Goal: Task Accomplishment & Management: Manage account settings

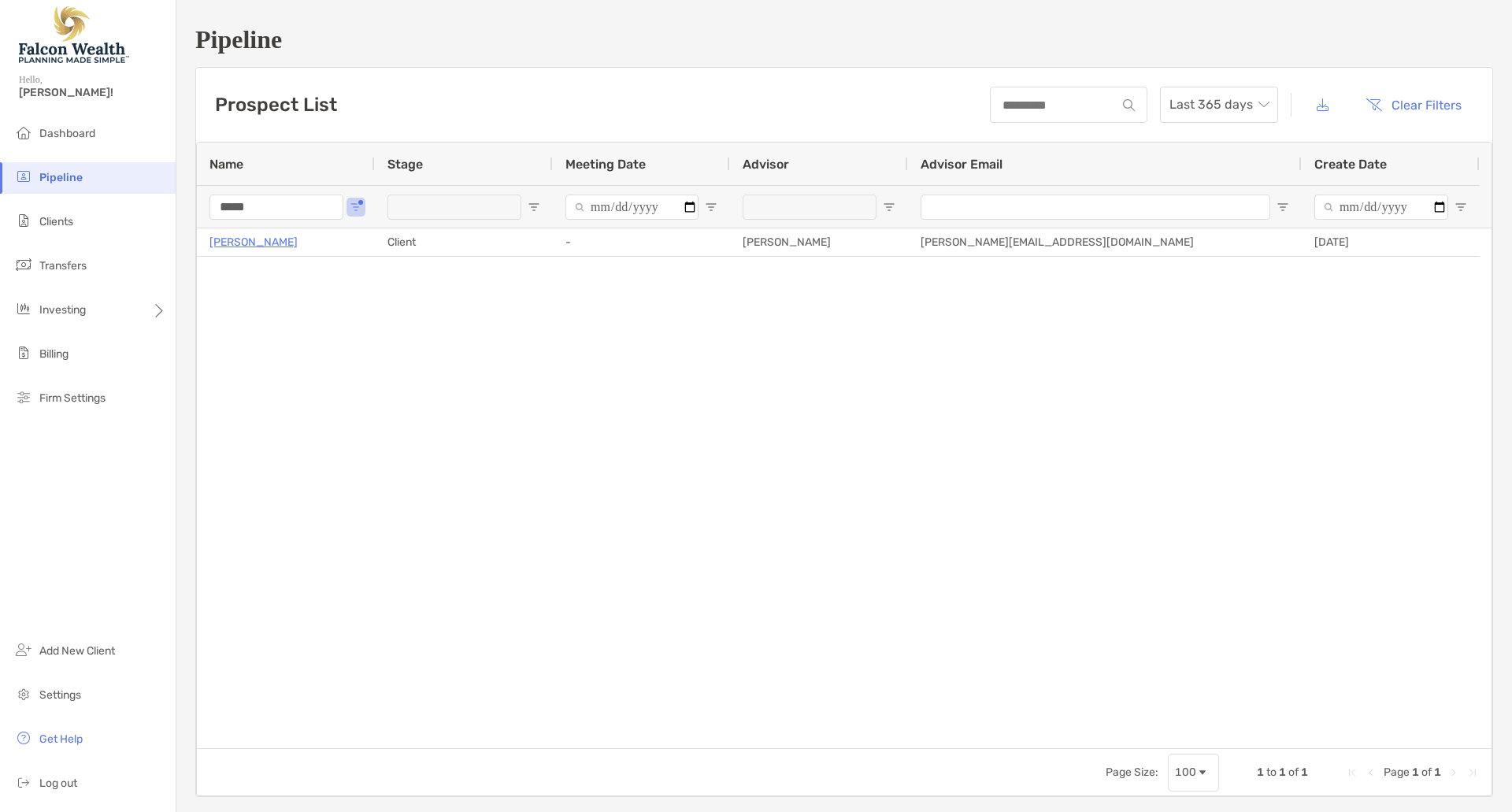
click at [515, 106] on div "Prospect List Last 365 days Clear Filters" at bounding box center [844, 104] width 1297 height 74
click at [310, 207] on input "*****" at bounding box center [277, 207] width 134 height 25
drag, startPoint x: 249, startPoint y: 211, endPoint x: 110, endPoint y: 226, distance: 139.8
click at [110, 226] on div "Pipeline Hello, Michael! Dashboard Pipeline Clients Transfers Investing Billing…" at bounding box center [756, 406] width 1512 height 812
type input "*********"
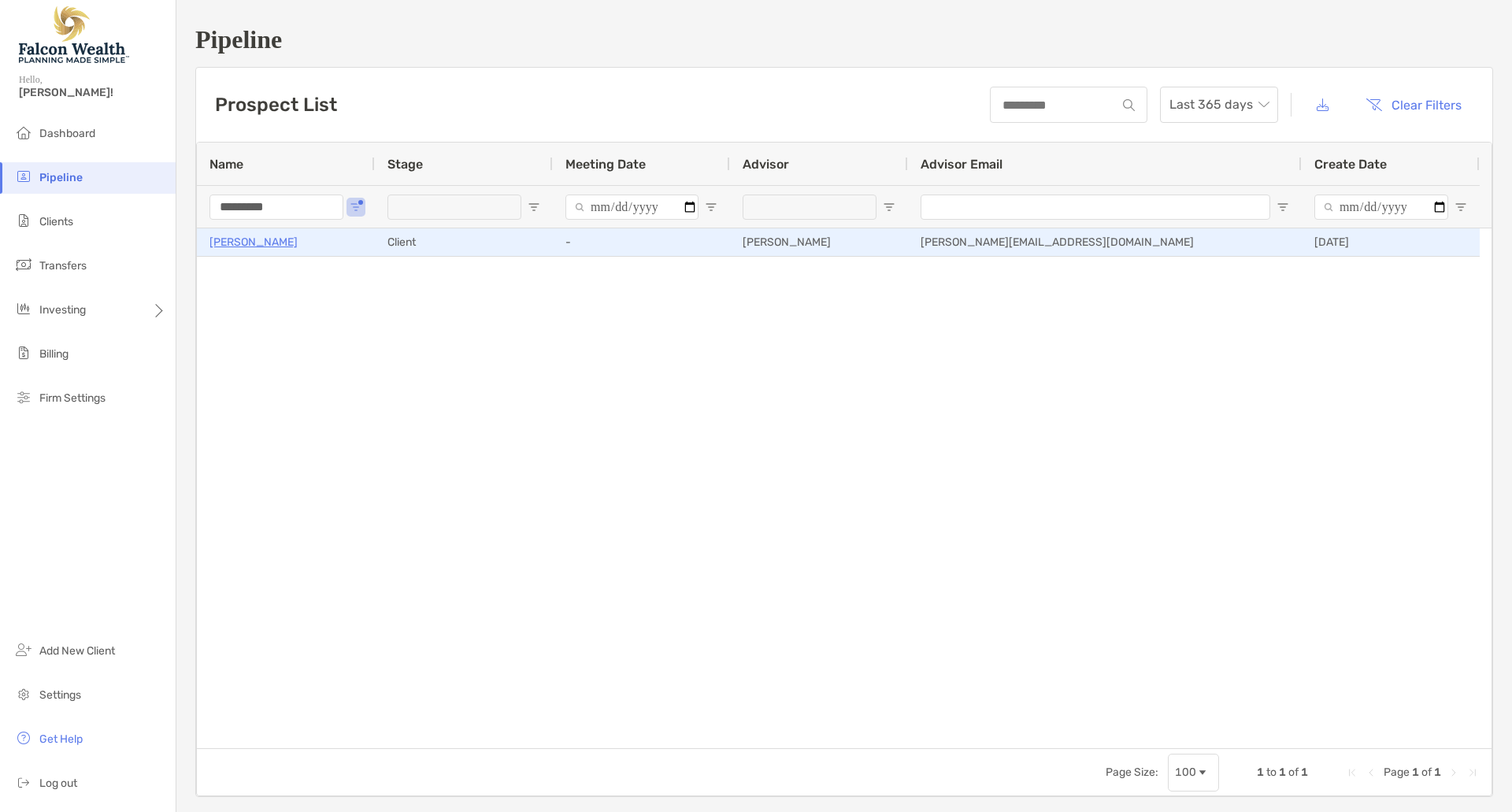
click at [210, 243] on p "[PERSON_NAME]" at bounding box center [253, 242] width 88 height 20
click at [280, 237] on p "[PERSON_NAME]" at bounding box center [253, 242] width 88 height 20
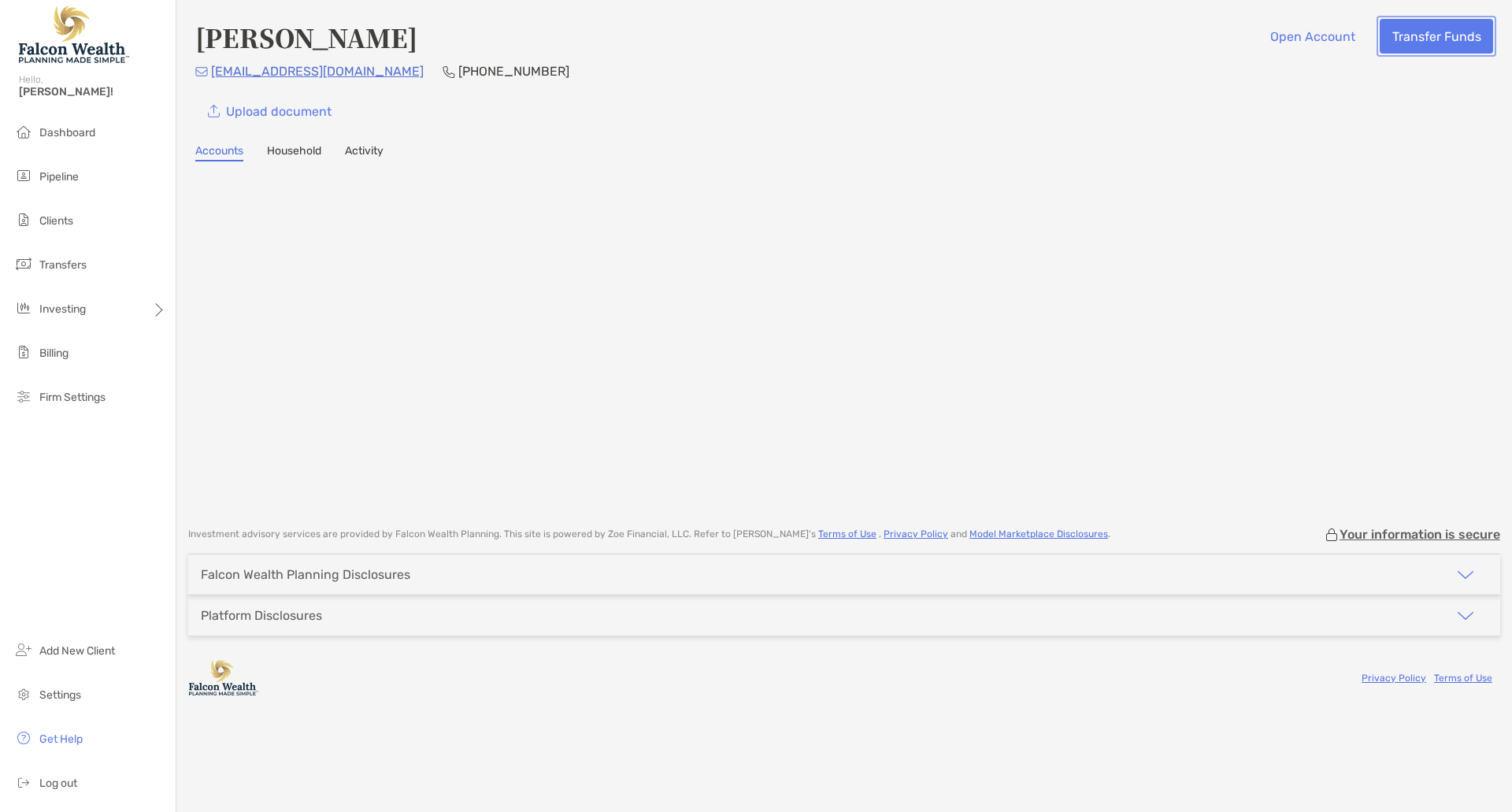
click at [1431, 32] on button "Transfer Funds" at bounding box center [1436, 36] width 114 height 35
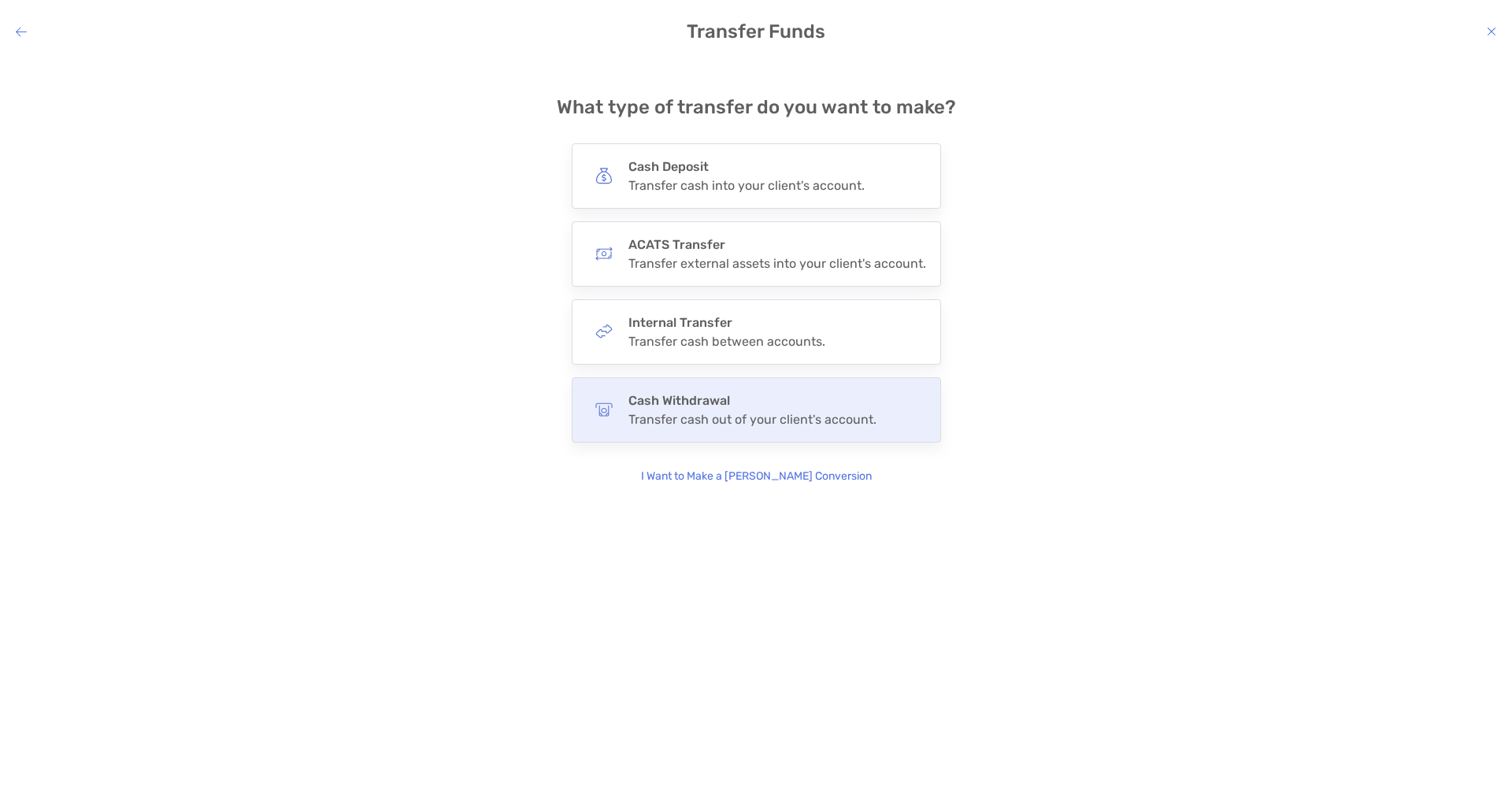
click at [725, 409] on div "Cash Withdrawal Transfer cash out of your client's account." at bounding box center [752, 410] width 248 height 34
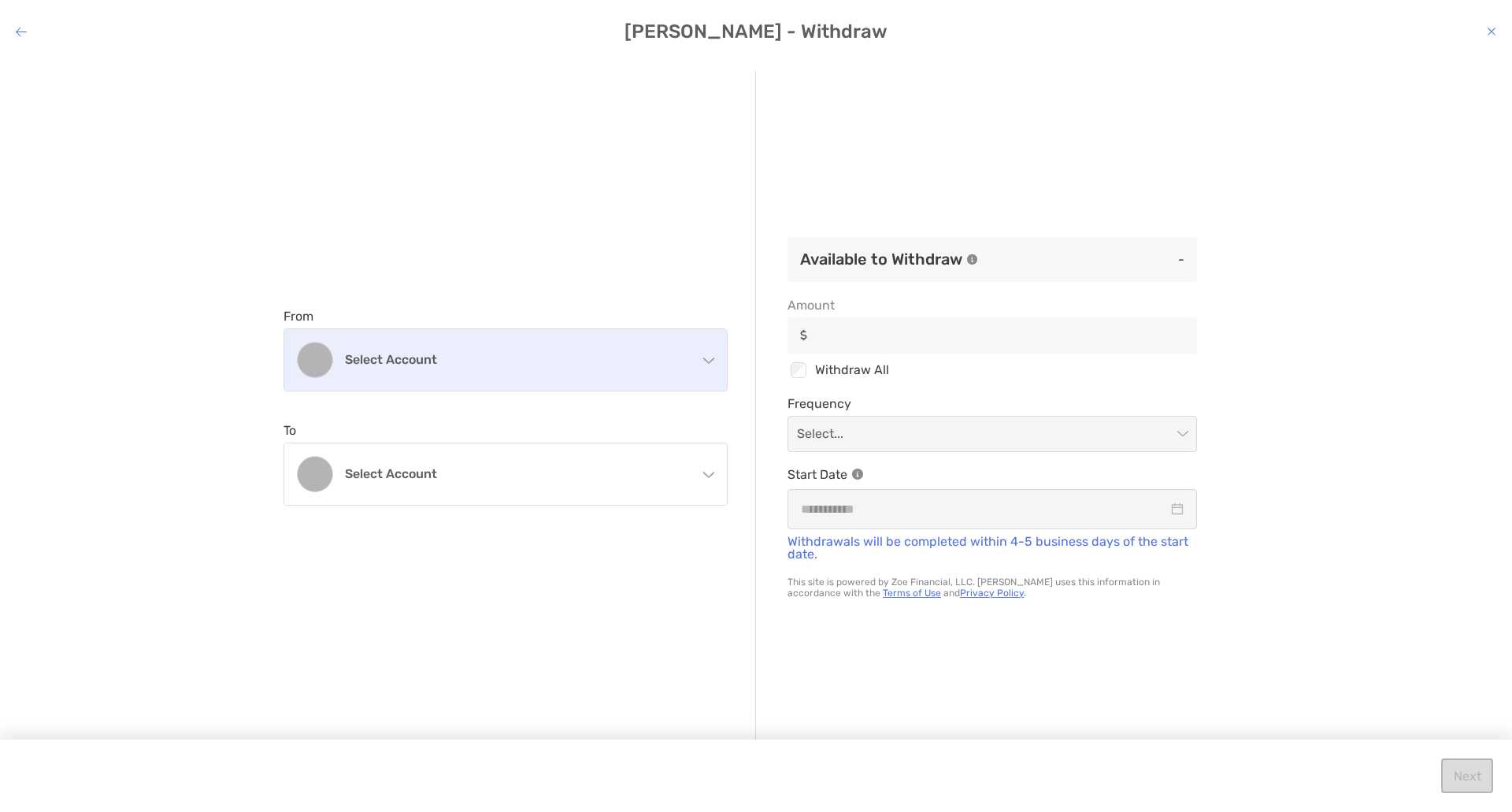
click at [457, 374] on div "Select account" at bounding box center [506, 359] width 443 height 61
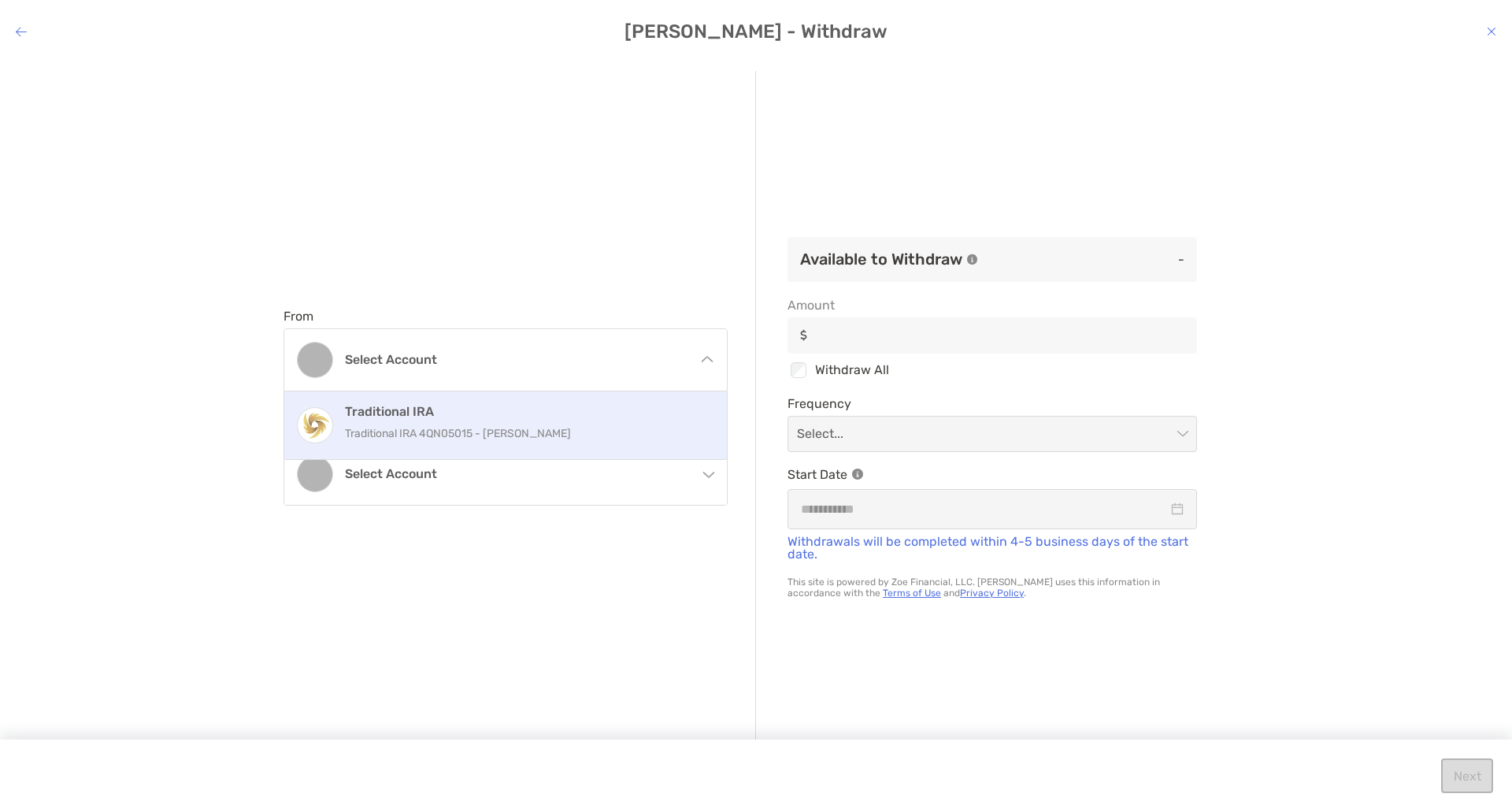
click at [459, 426] on p "Traditional IRA 4QN05015 - Alice Pappenfus" at bounding box center [522, 433] width 355 height 20
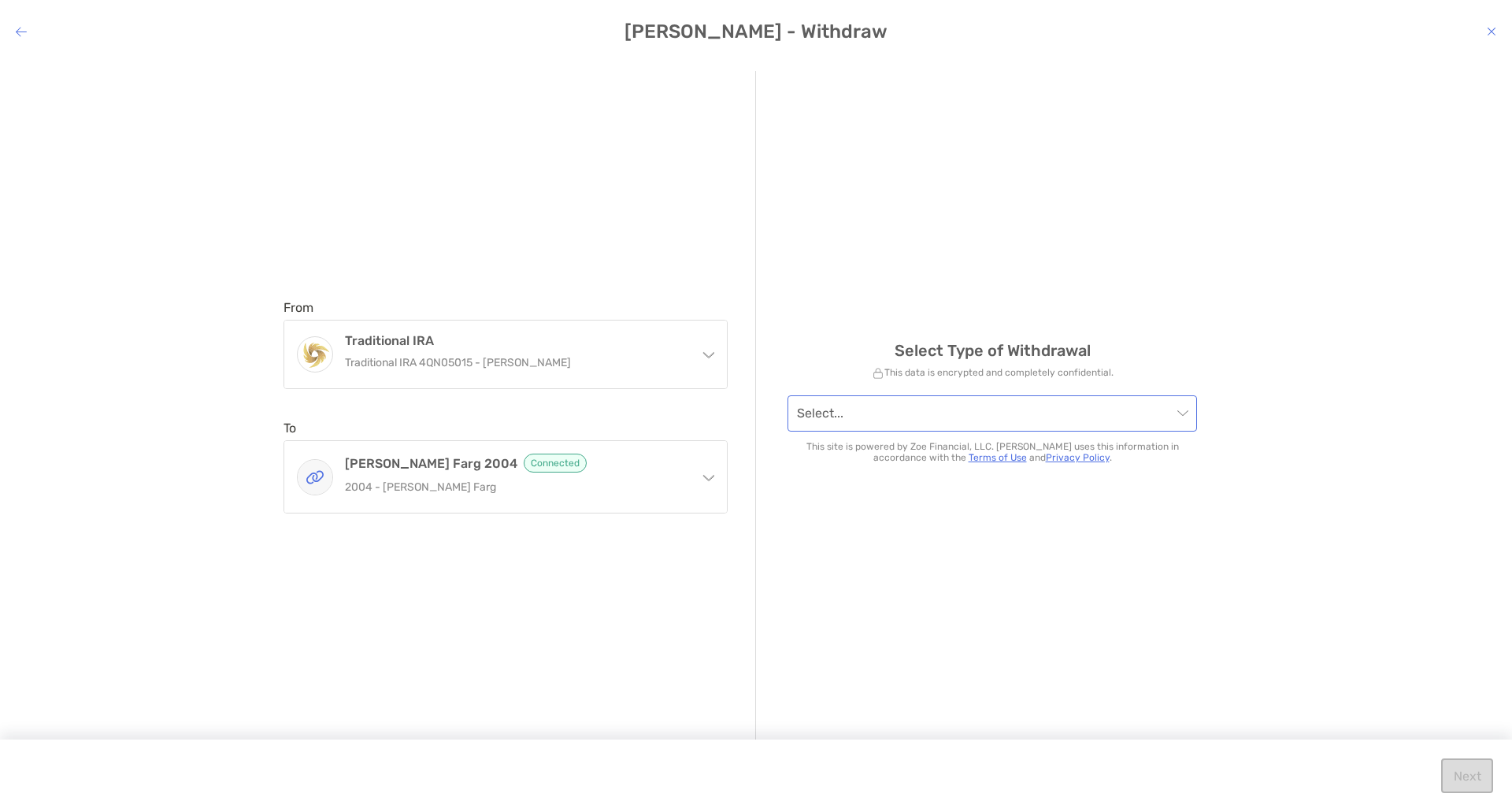
click at [898, 423] on input "modal" at bounding box center [985, 413] width 375 height 35
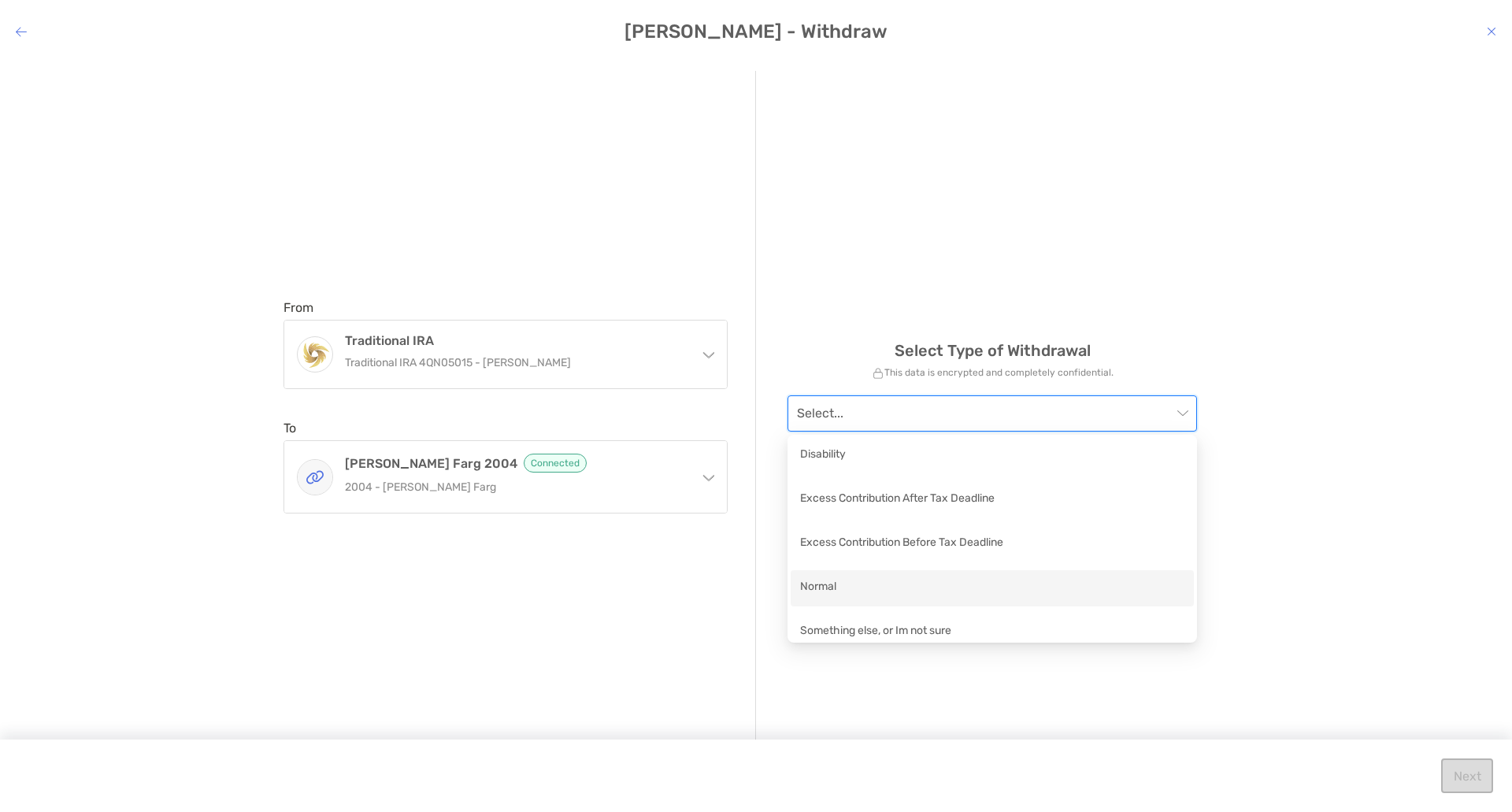
click at [969, 582] on div "Normal" at bounding box center [993, 588] width 384 height 20
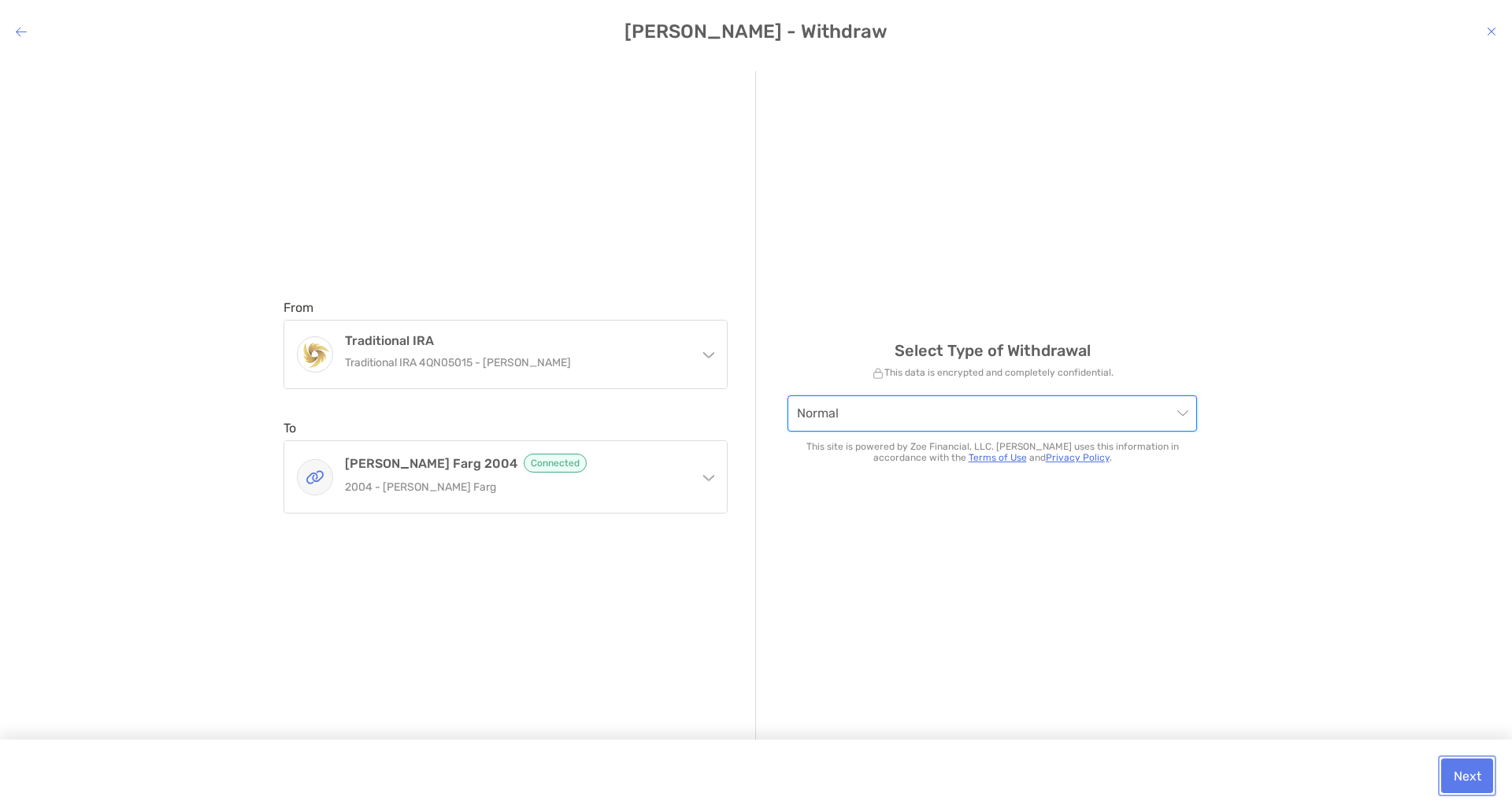
click at [1471, 778] on button "Next" at bounding box center [1468, 776] width 52 height 35
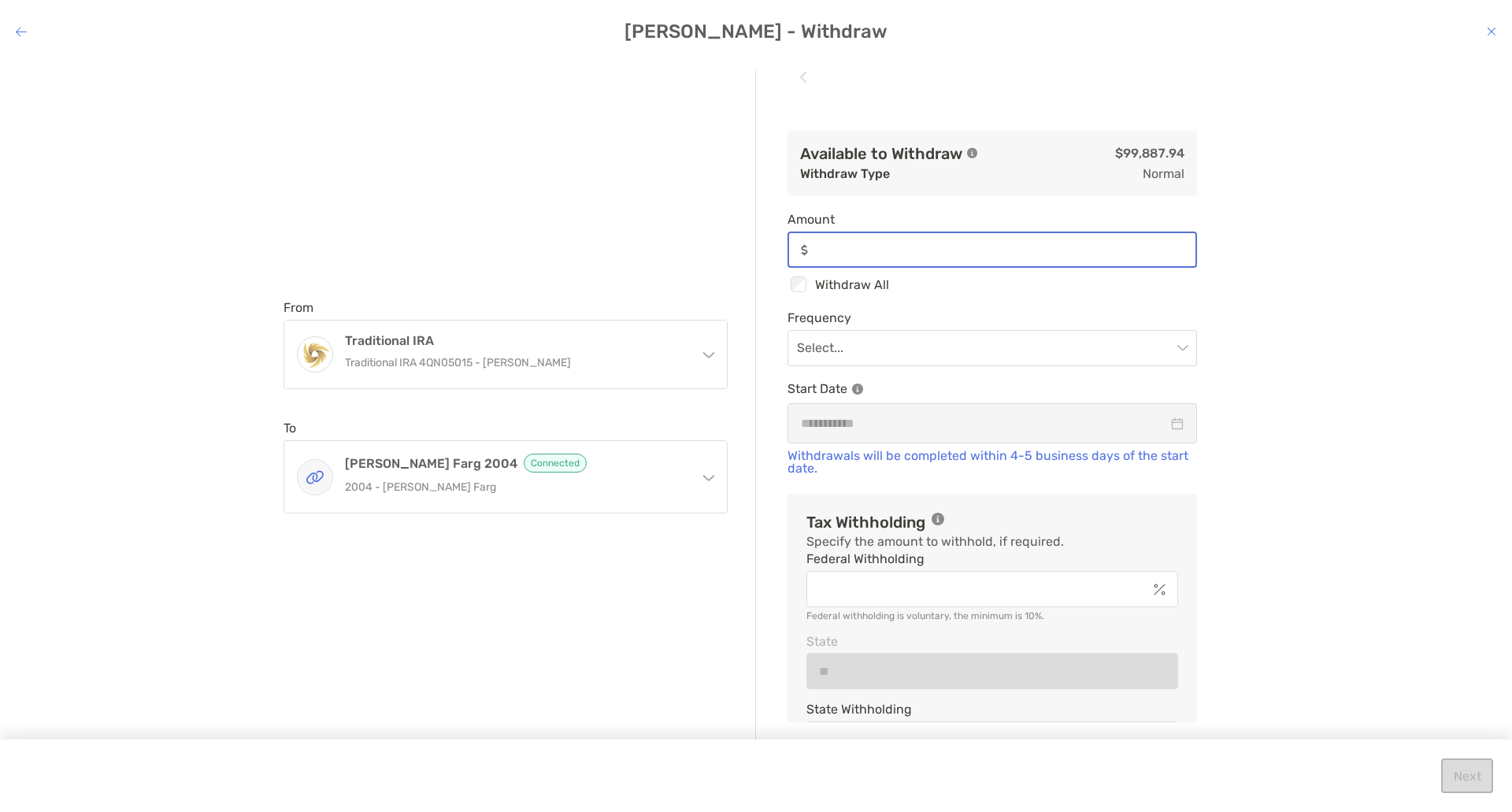
click at [995, 252] on input "Amount" at bounding box center [1005, 250] width 382 height 13
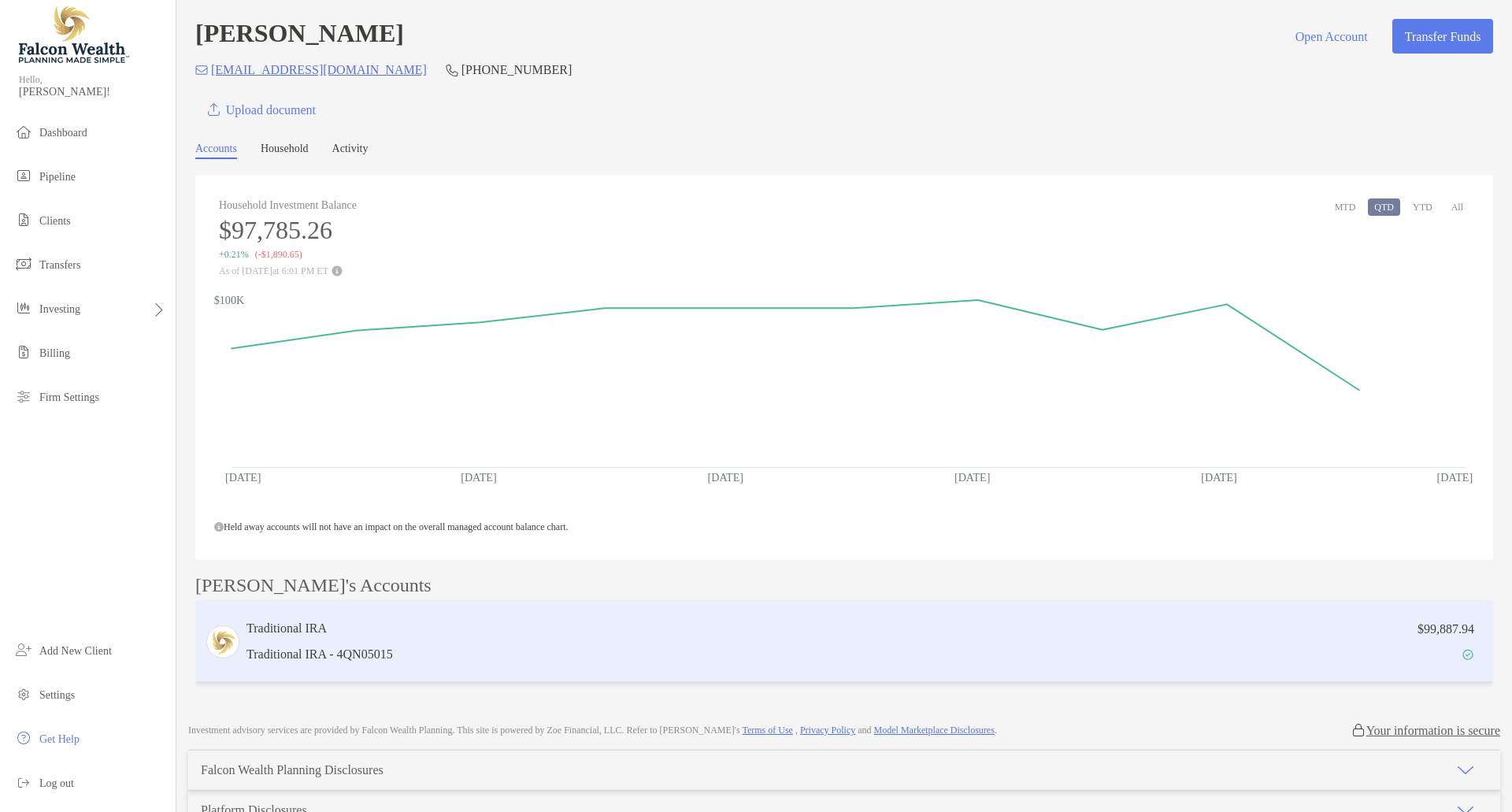
click at [348, 657] on p "Traditional IRA - 4QN05015" at bounding box center [319, 654] width 147 height 20
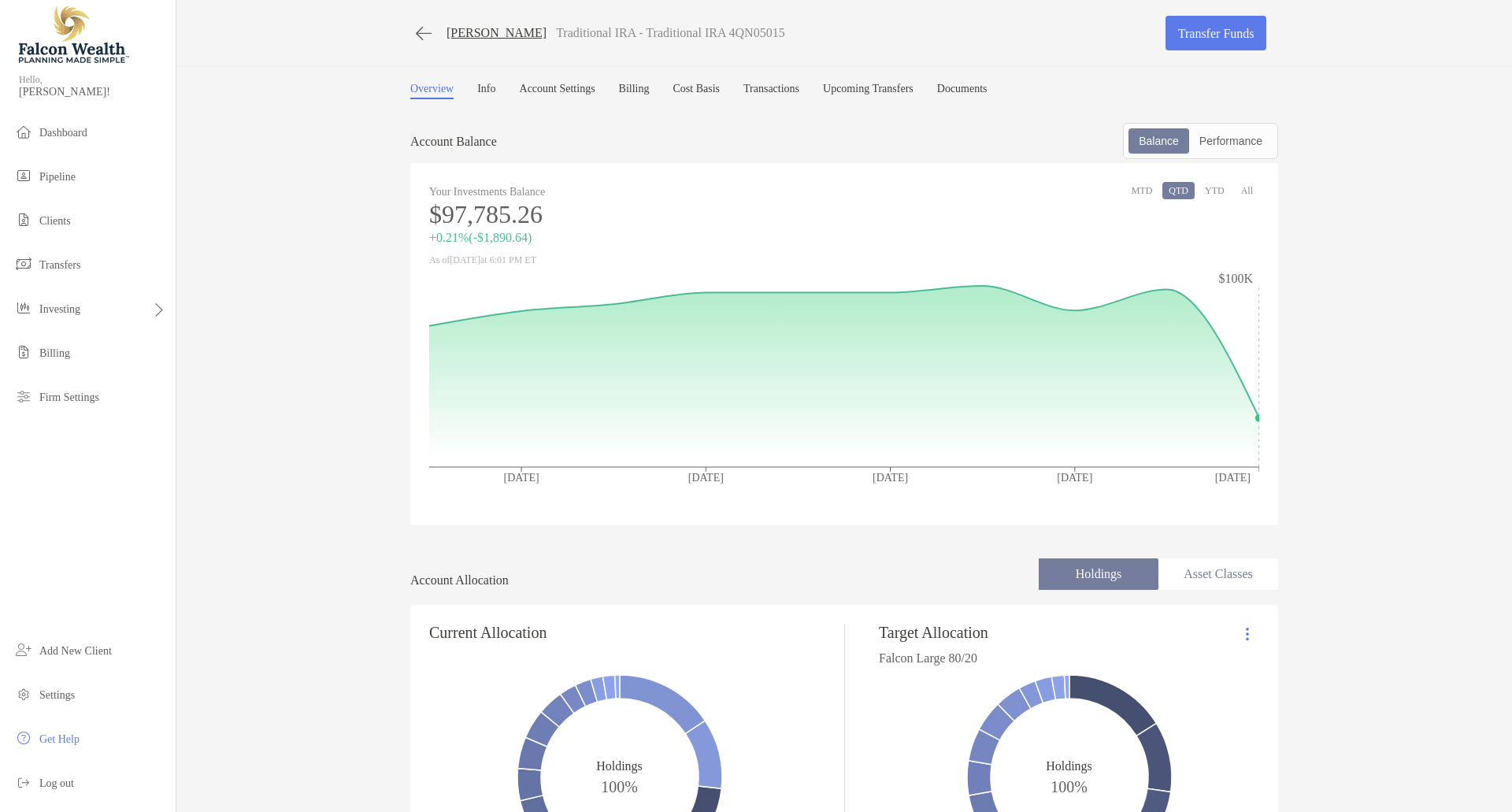
click at [623, 127] on div "Account Balance Balance Performance" at bounding box center [844, 141] width 868 height 36
click at [800, 91] on link "Transactions" at bounding box center [771, 91] width 56 height 17
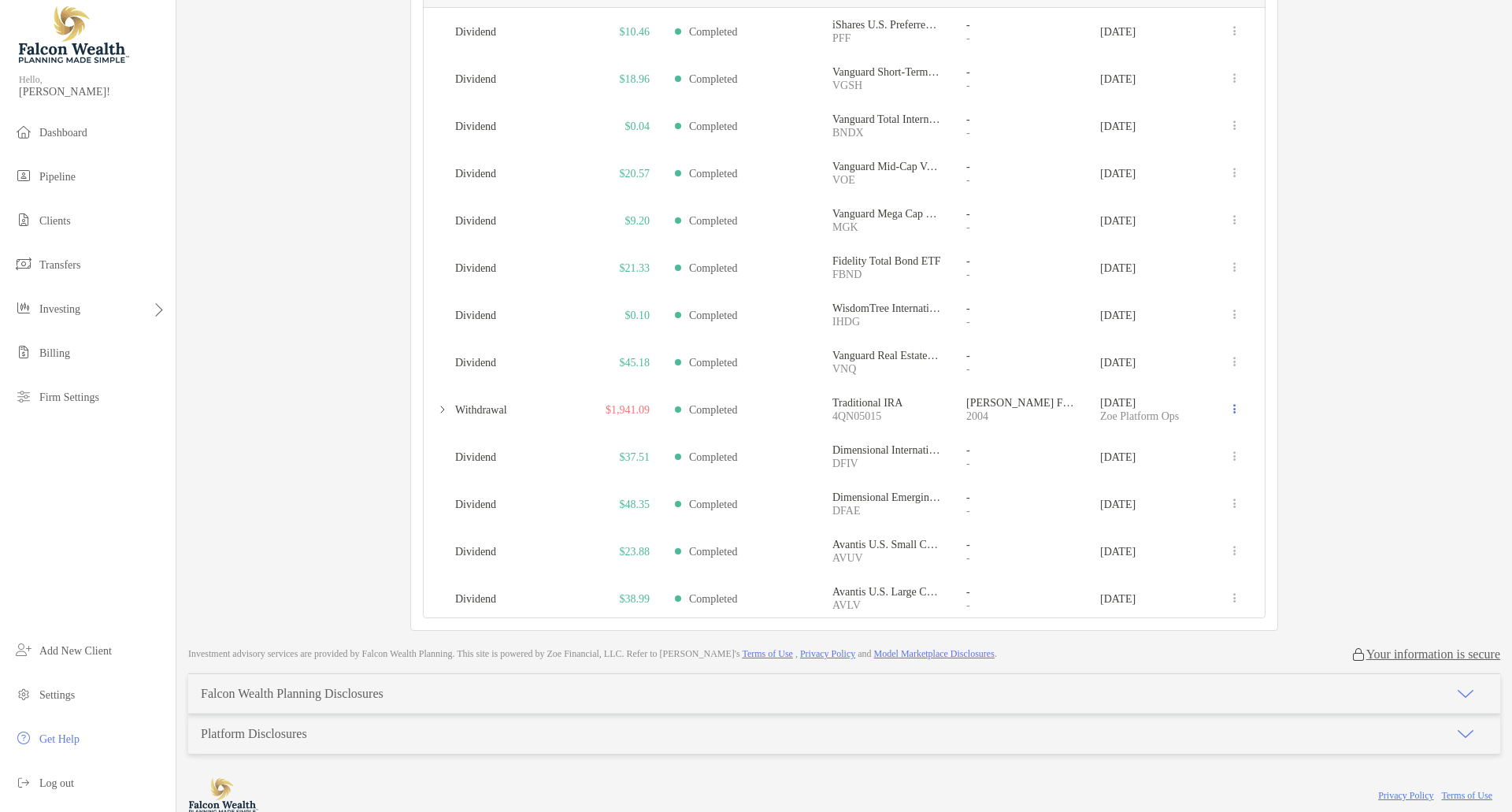
scroll to position [223, 0]
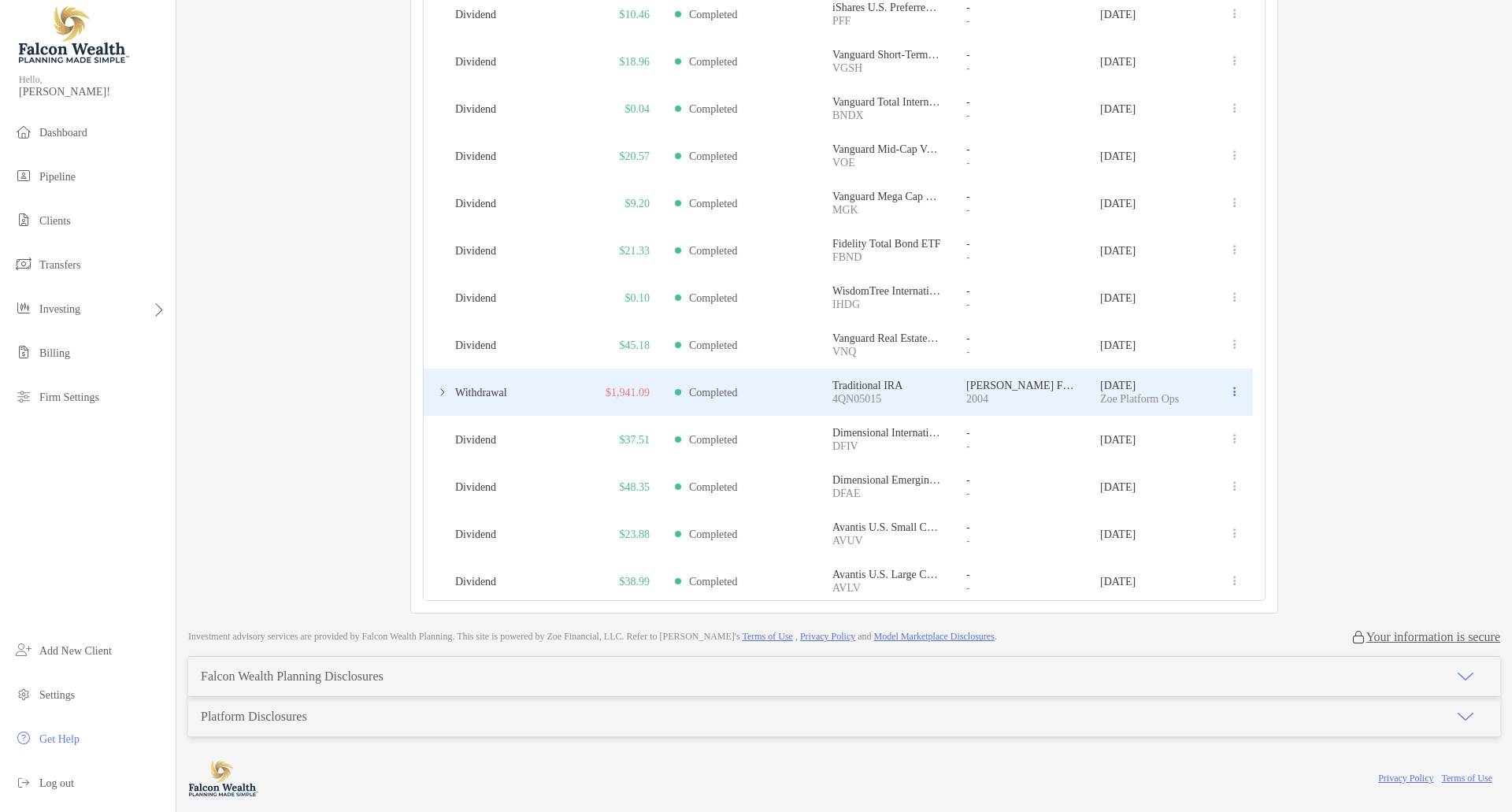
click at [437, 388] on span at bounding box center [443, 392] width 12 height 12
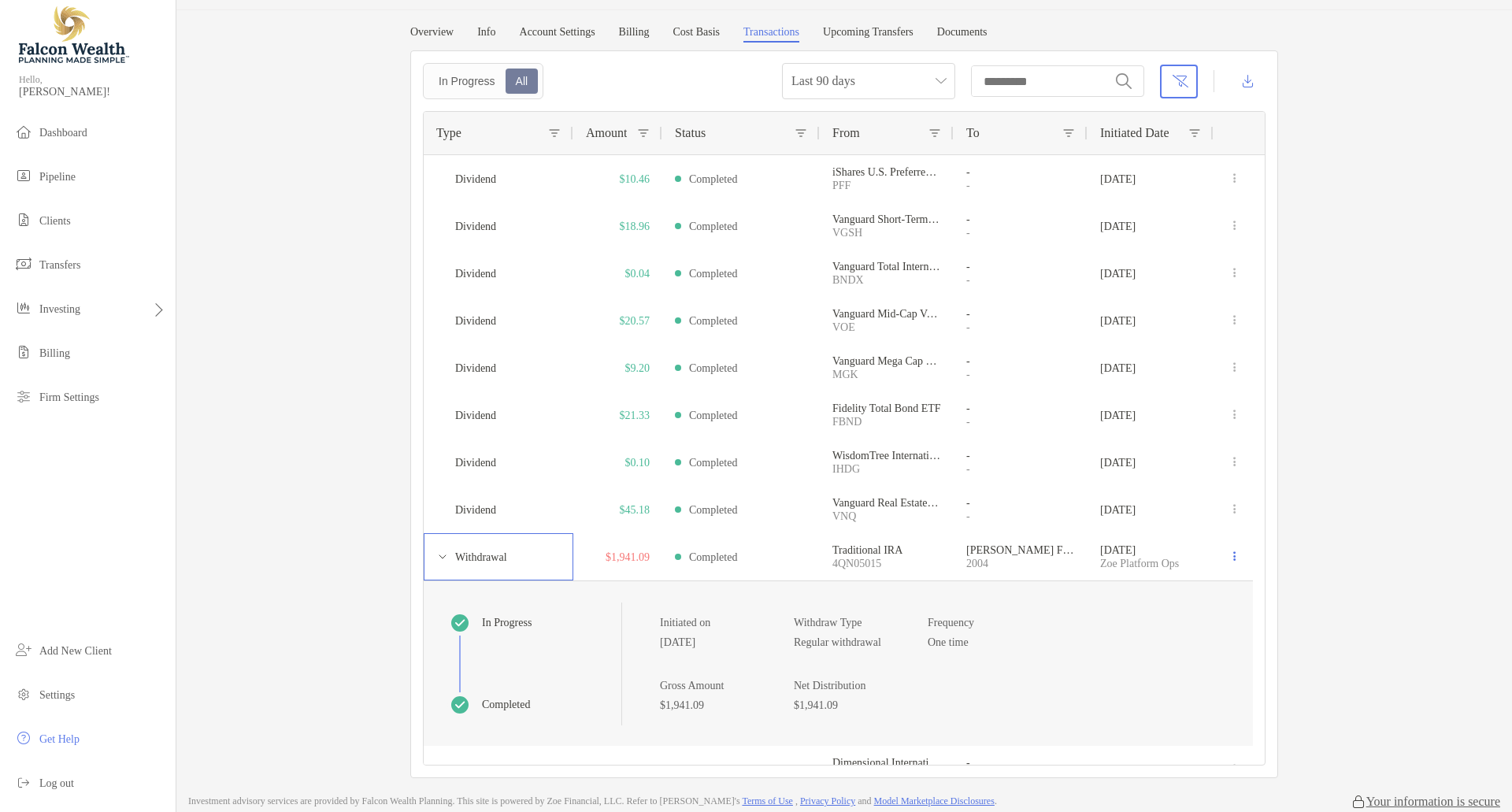
scroll to position [0, 0]
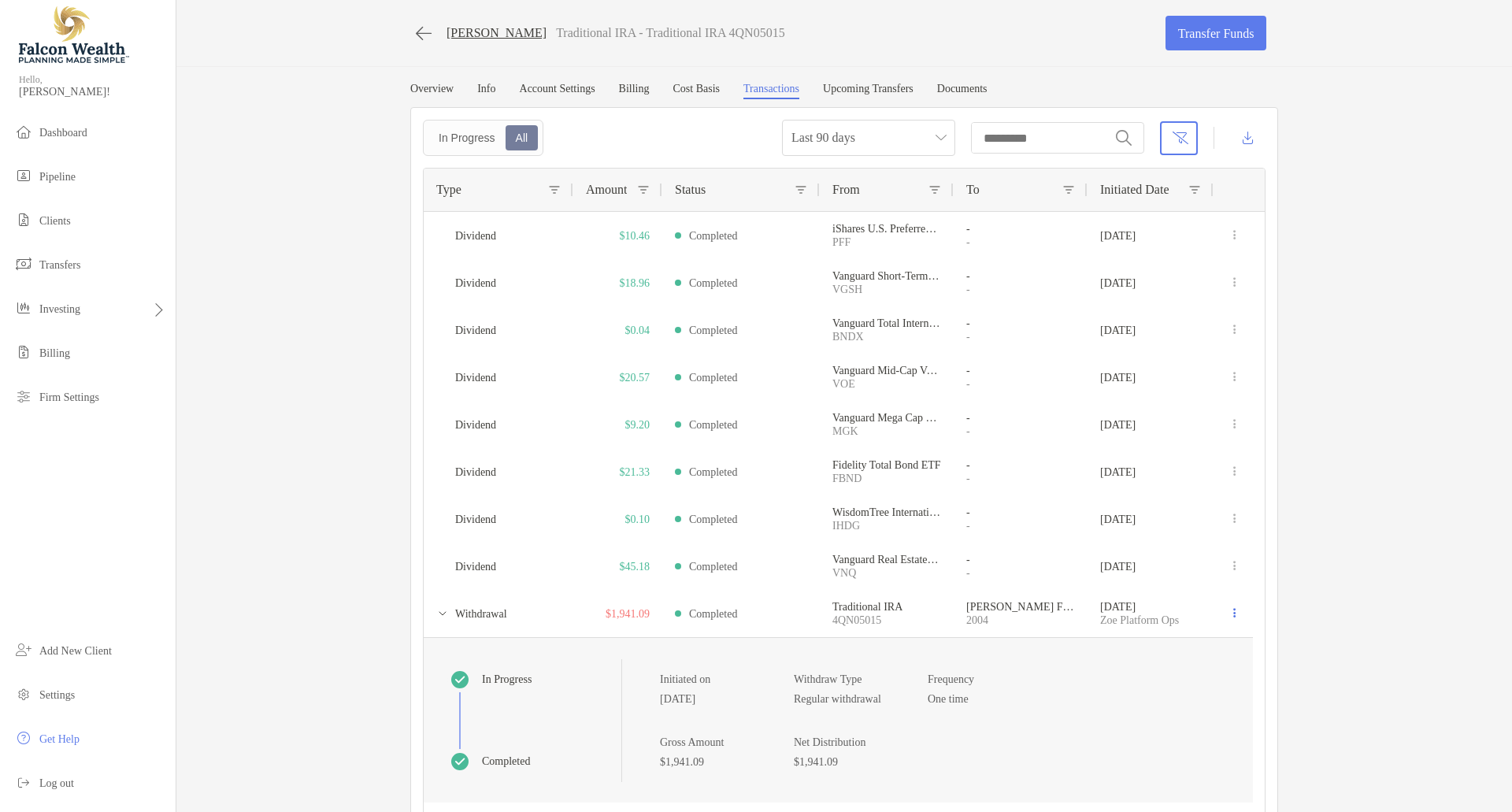
click at [987, 83] on link "Documents" at bounding box center [962, 91] width 51 height 17
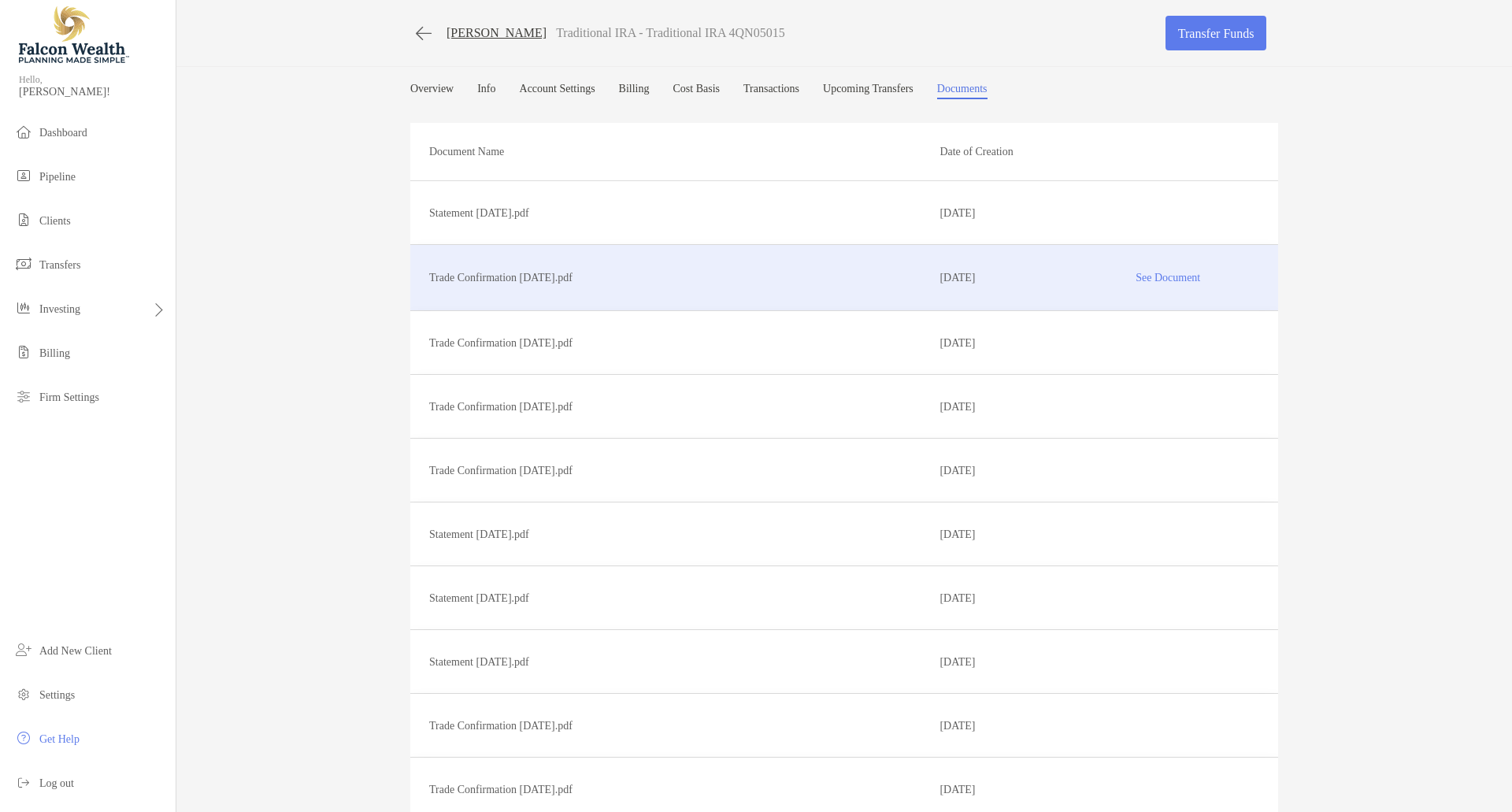
click at [1133, 277] on p "See Document" at bounding box center [1168, 277] width 182 height 28
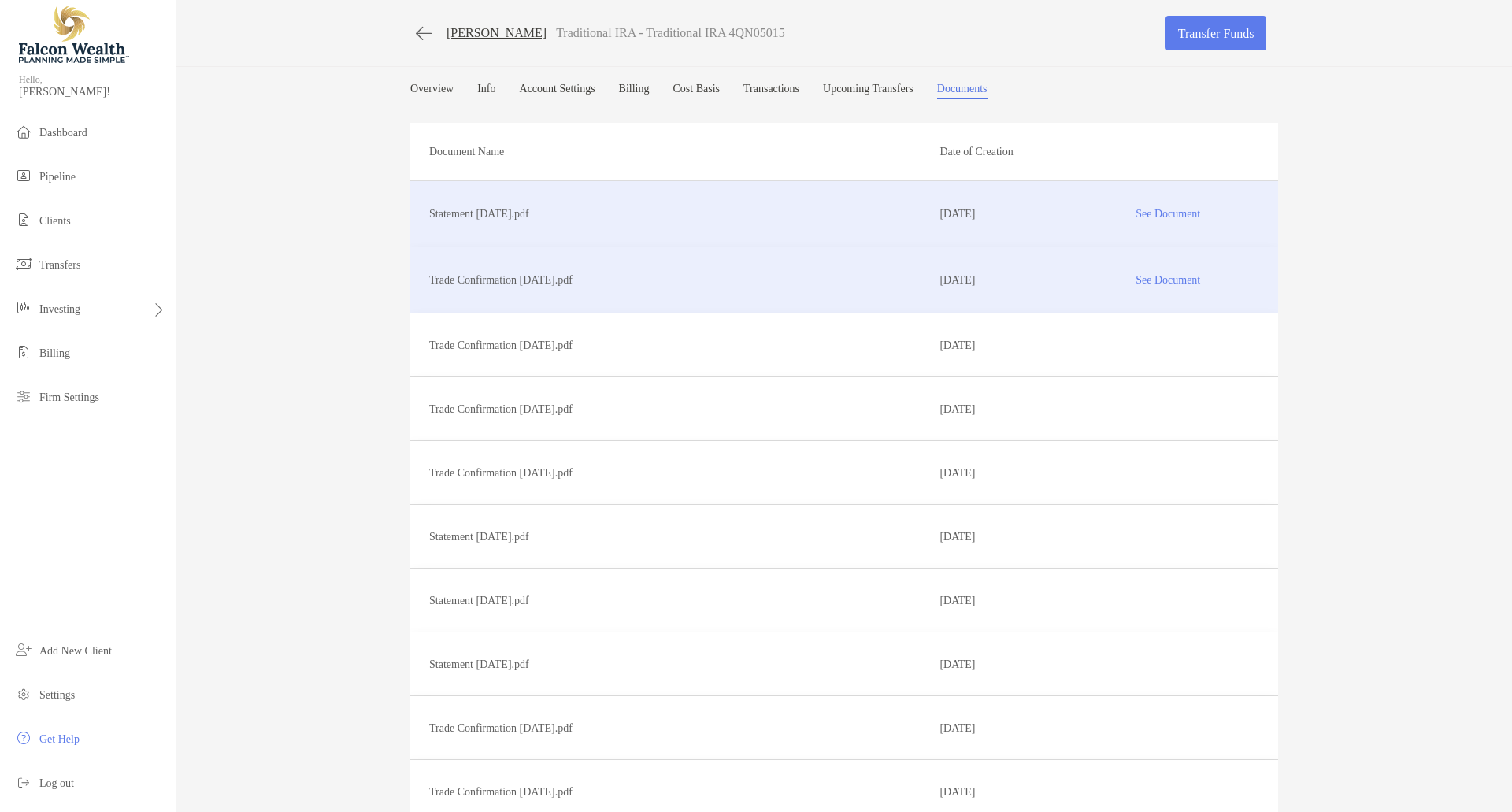
click at [516, 212] on p "Statement 09/30/2025.pdf" at bounding box center [679, 213] width 498 height 20
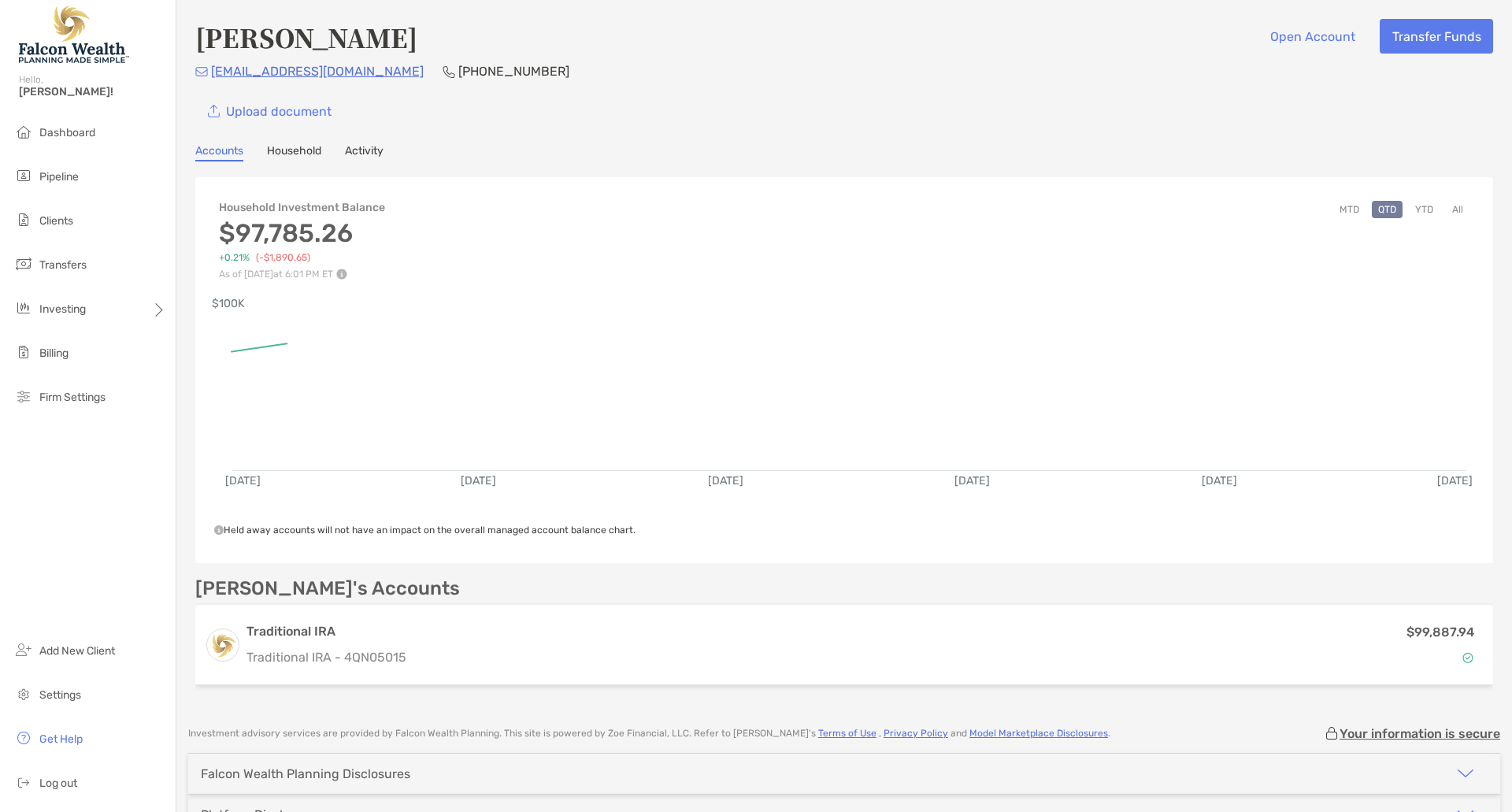
click at [836, 127] on div "Upload document" at bounding box center [844, 110] width 1298 height 35
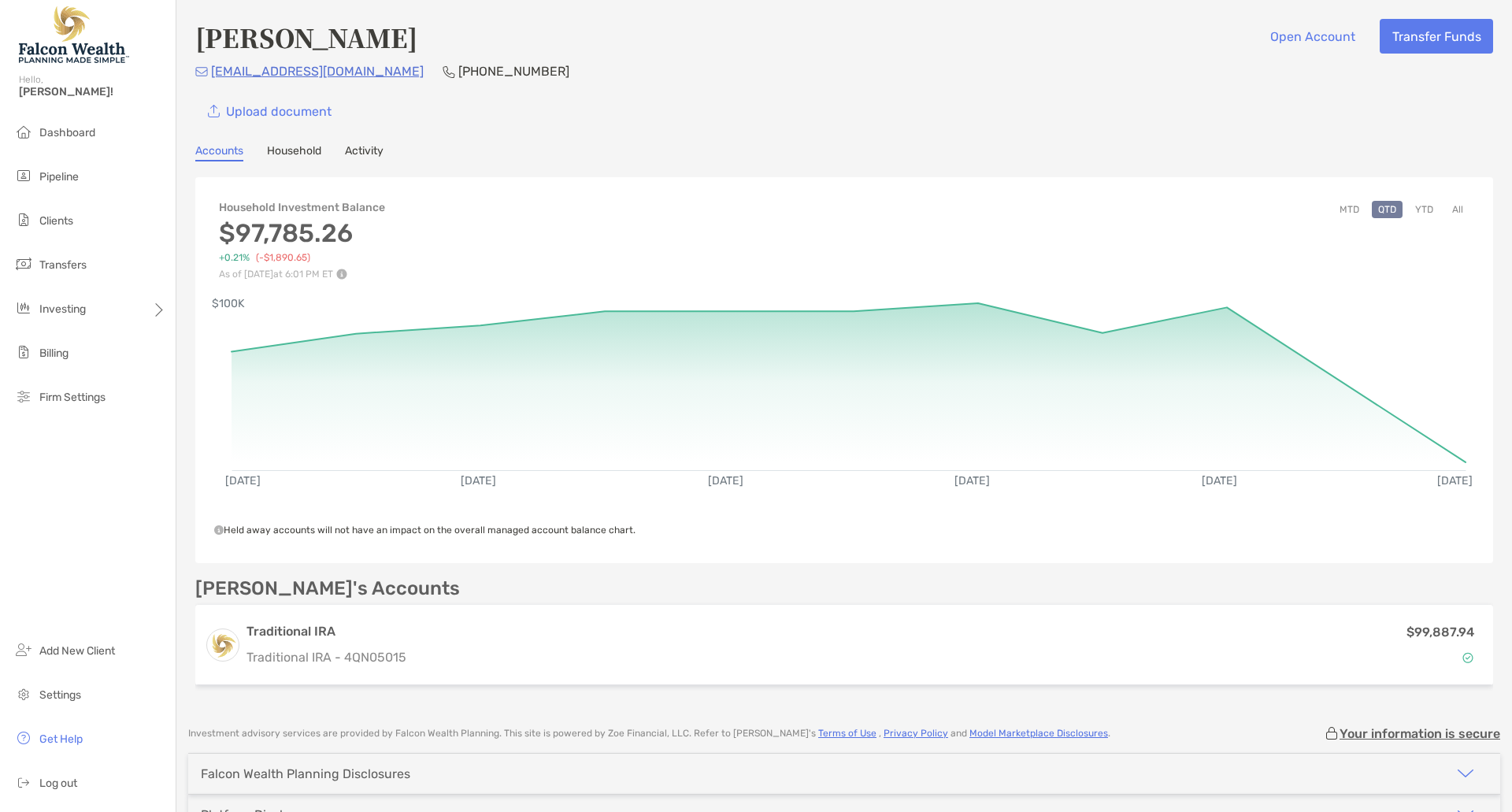
click at [836, 127] on div "Upload document" at bounding box center [844, 110] width 1298 height 35
click at [1392, 37] on button "Transfer Funds" at bounding box center [1436, 36] width 114 height 35
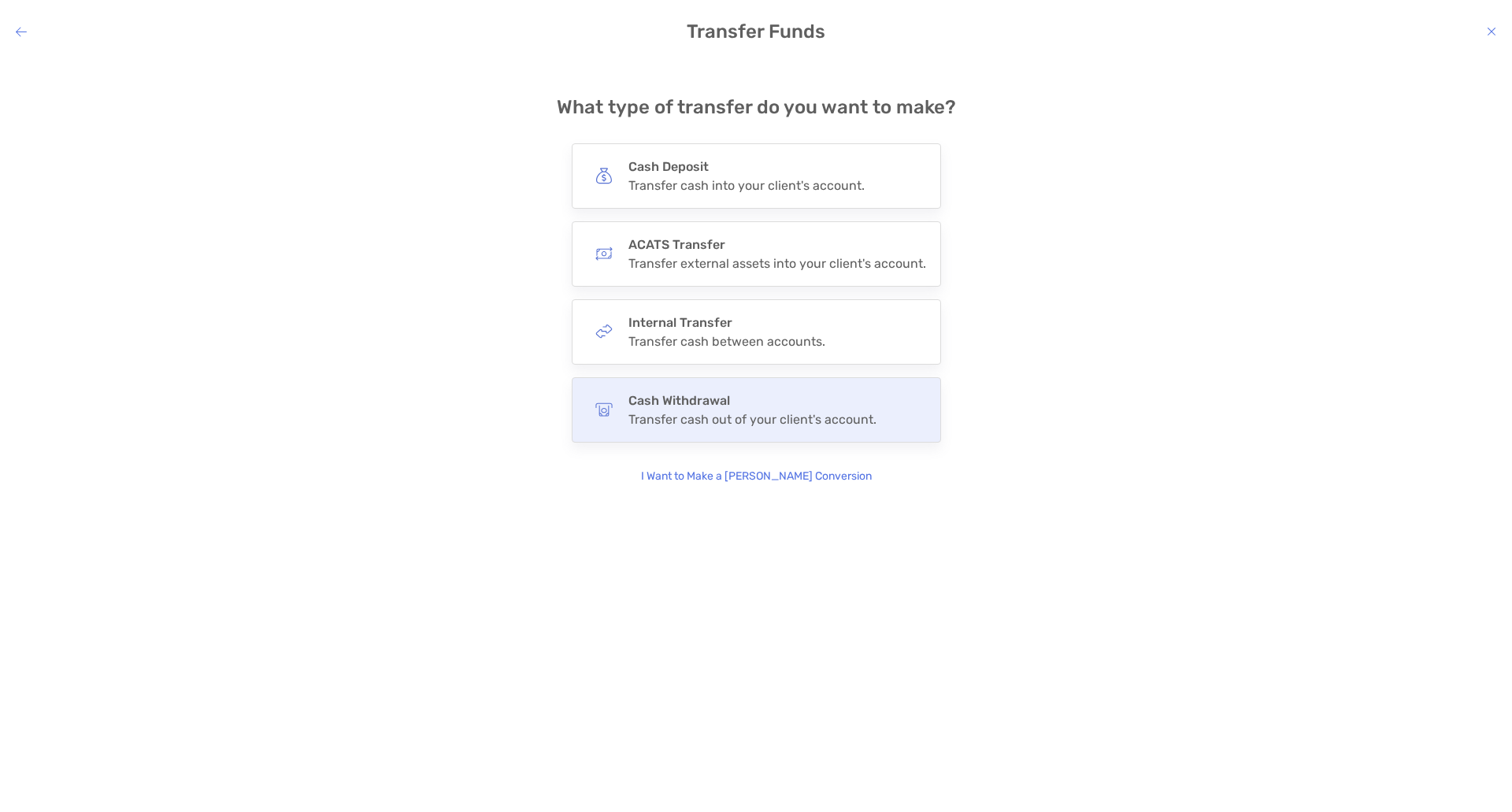
click at [754, 383] on div "Cash Withdrawal Transfer cash out of your client's account." at bounding box center [756, 409] width 369 height 65
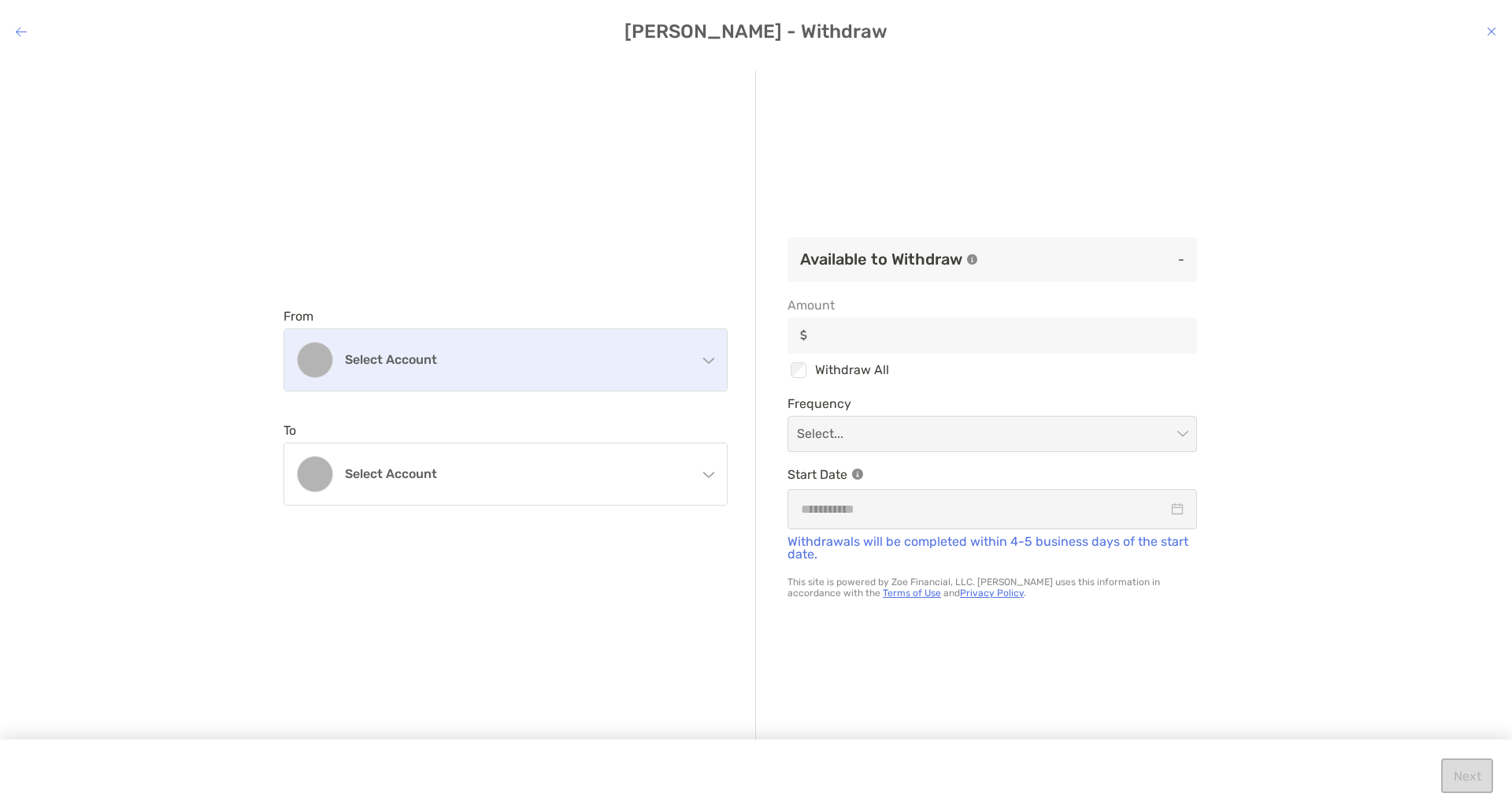
click at [492, 360] on h4 "Select account" at bounding box center [515, 359] width 341 height 15
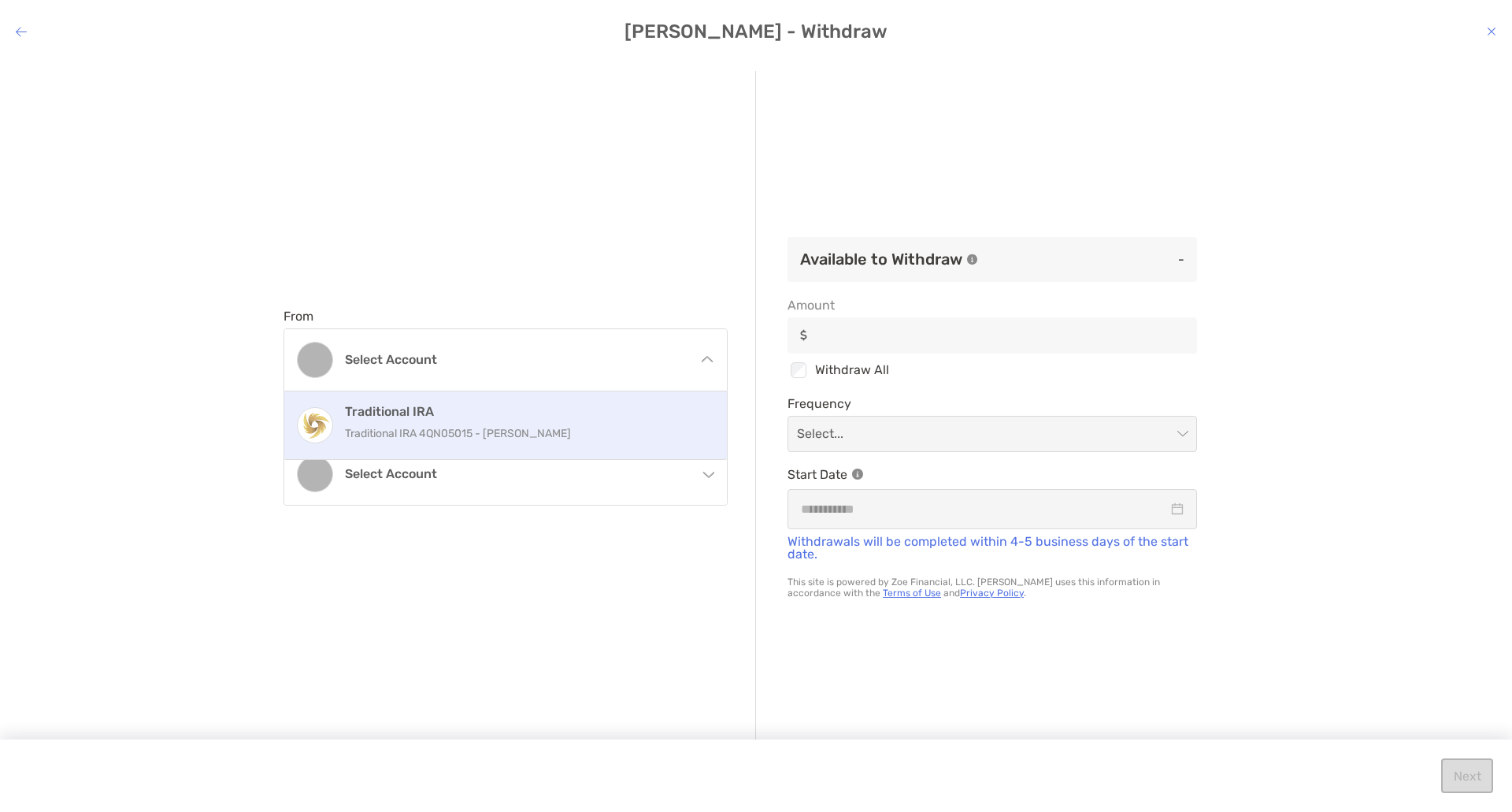
click at [425, 416] on h4 "Traditional IRA" at bounding box center [522, 411] width 355 height 15
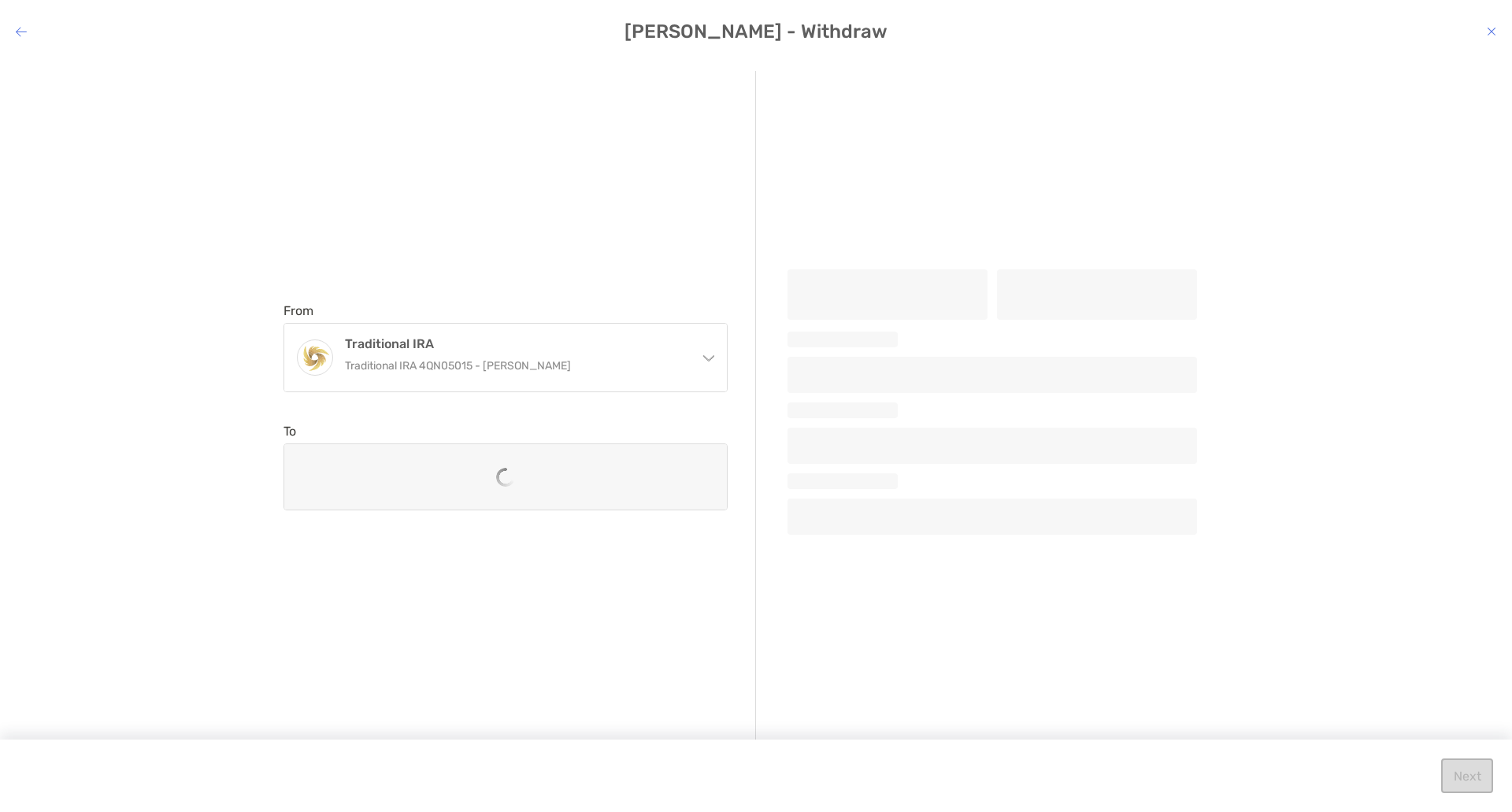
click at [426, 451] on div "modal" at bounding box center [506, 476] width 443 height 65
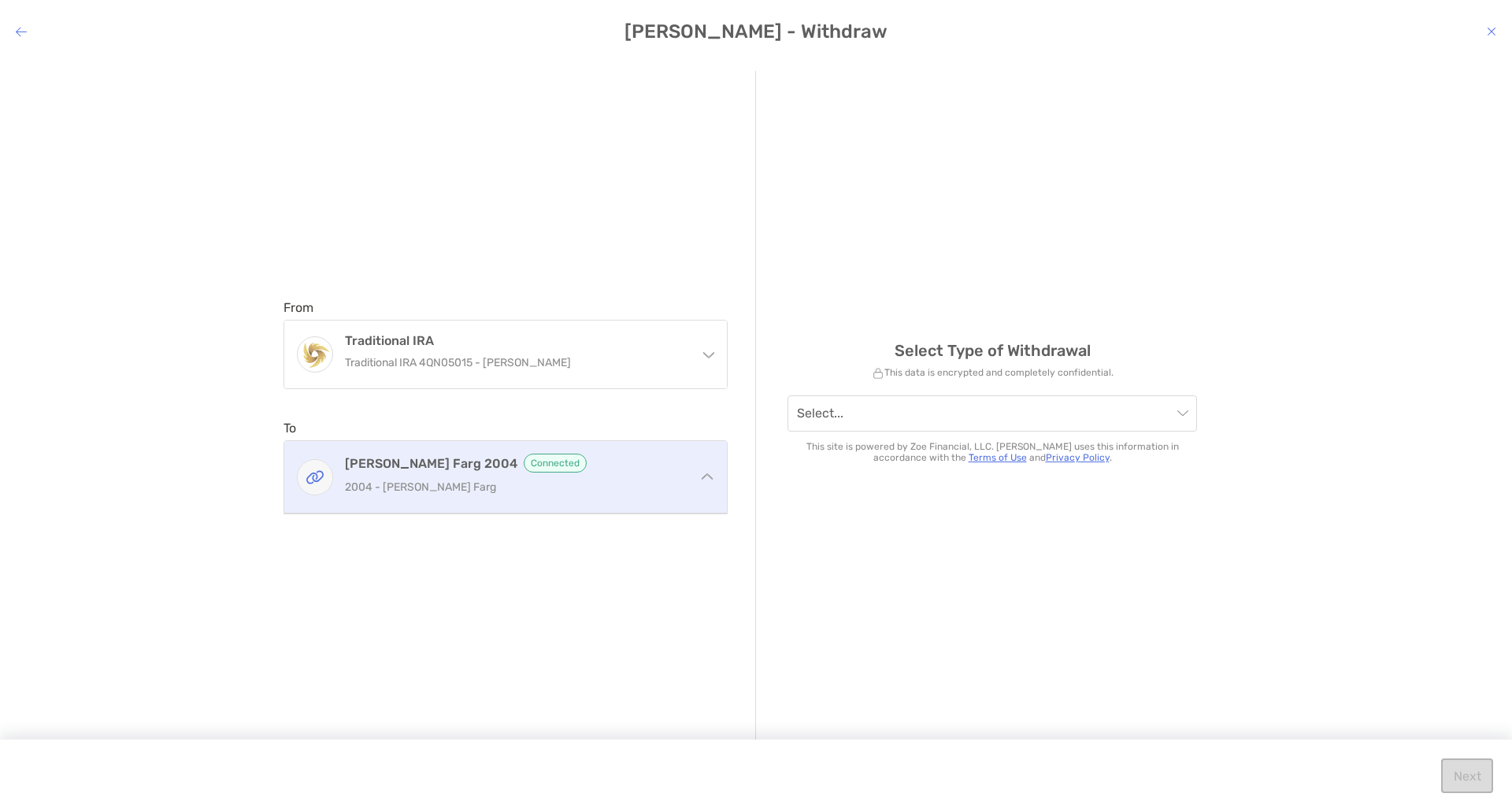
click at [416, 470] on h4 "[PERSON_NAME] Farg 2004 Connected" at bounding box center [515, 462] width 341 height 19
